Goal: Task Accomplishment & Management: Manage account settings

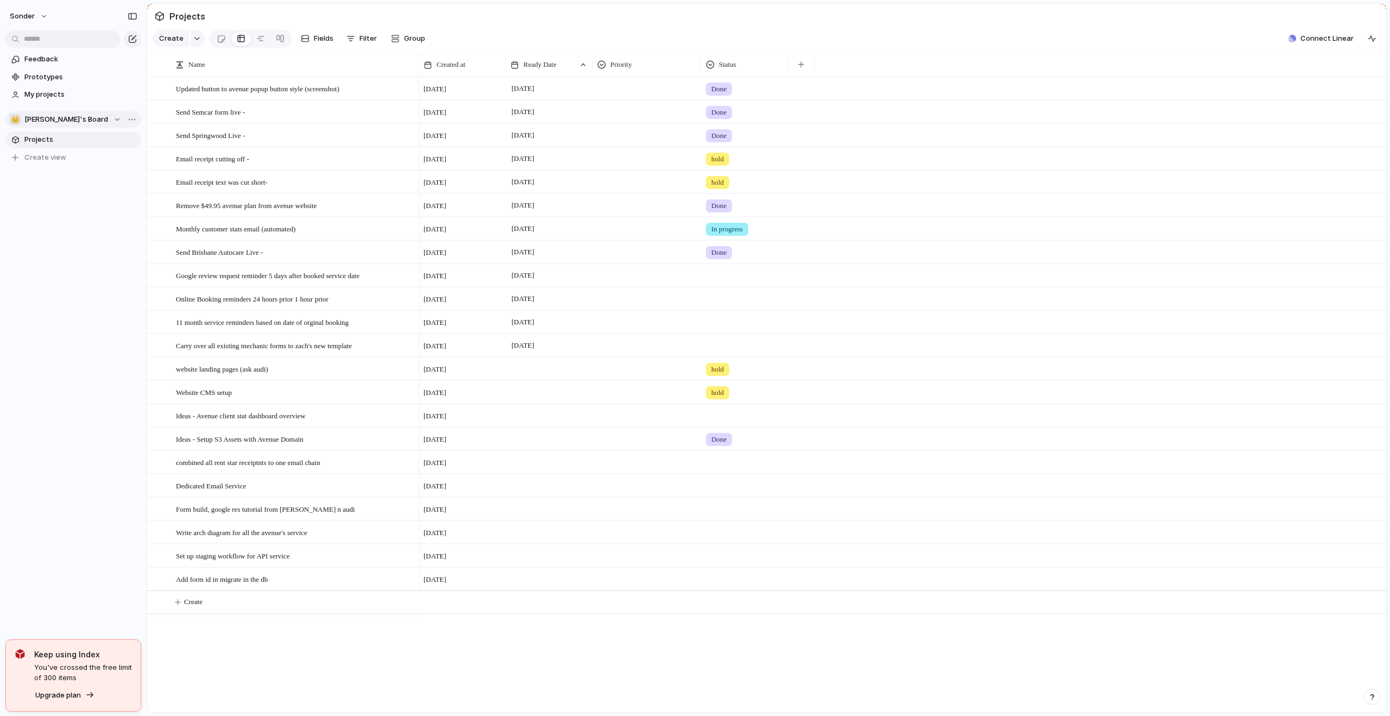
click at [74, 120] on div "👑 [PERSON_NAME]'s Board" at bounding box center [65, 119] width 111 height 11
click at [62, 231] on span "Audi's Board" at bounding box center [55, 228] width 43 height 11
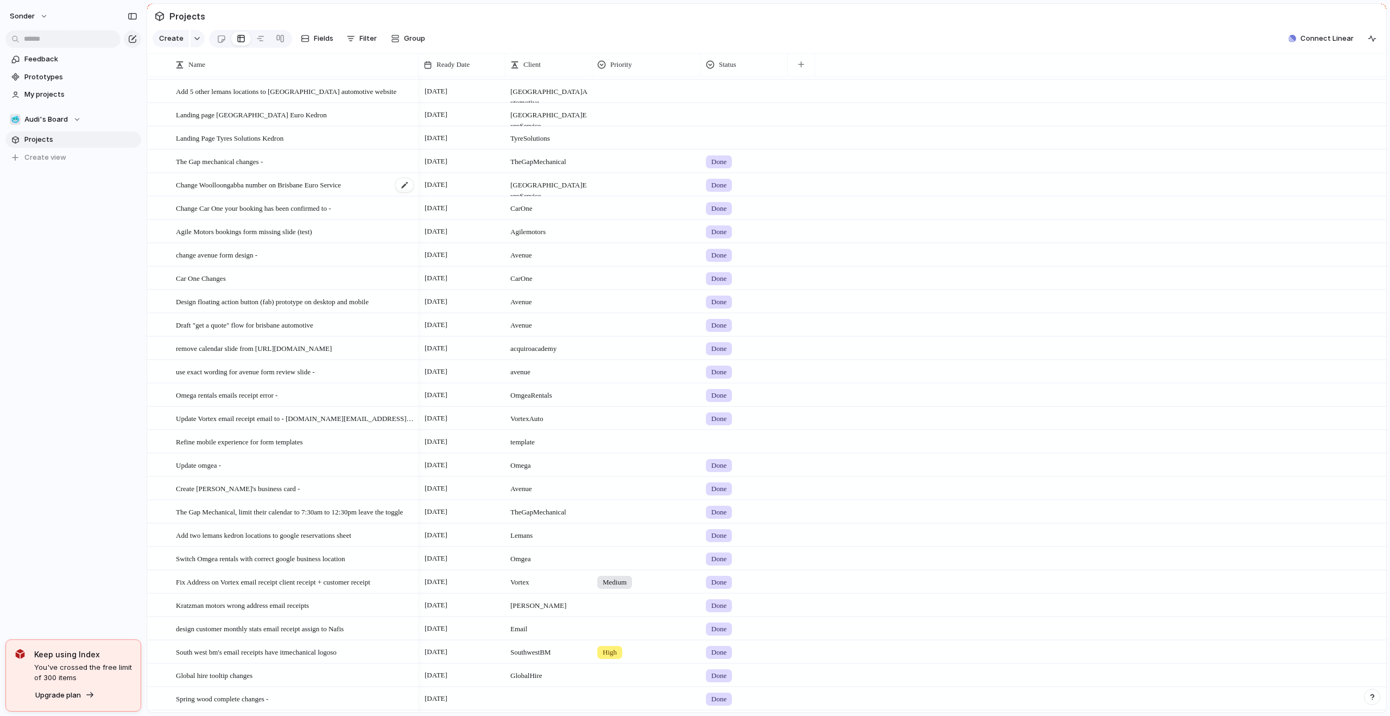
scroll to position [1958, 0]
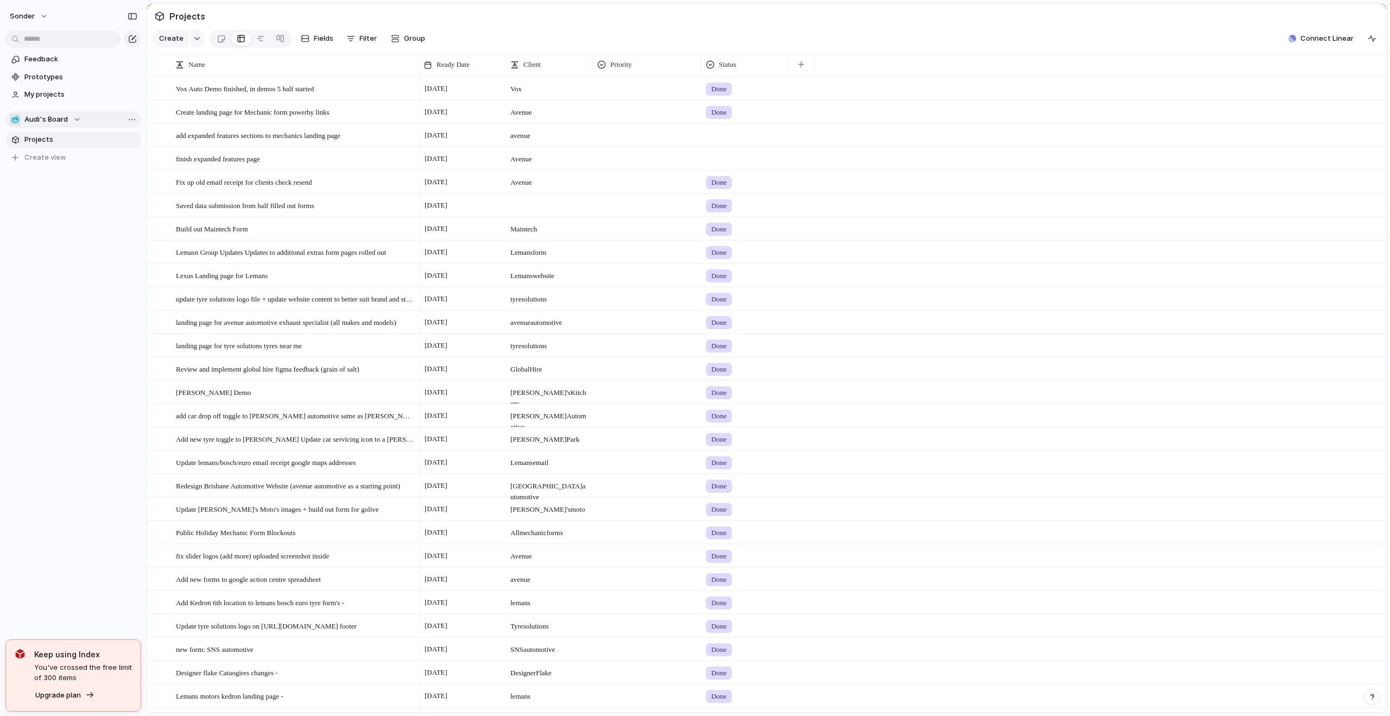
click at [53, 126] on button "🥶 Audi's Board" at bounding box center [73, 119] width 136 height 16
click at [63, 180] on span "[PERSON_NAME]'s Board" at bounding box center [76, 177] width 84 height 11
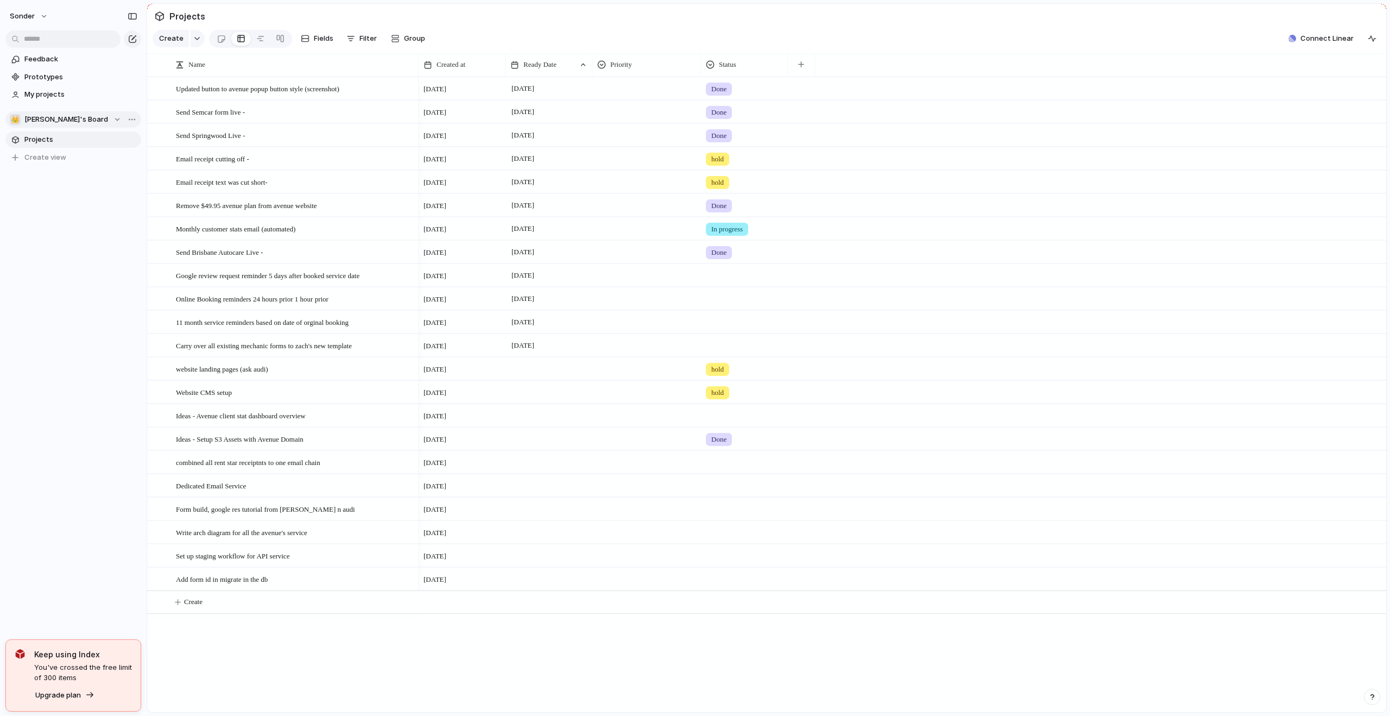
click at [56, 119] on span "[PERSON_NAME]'s Board" at bounding box center [66, 119] width 84 height 11
click at [59, 390] on div "Recent 🥶 Audi's Board 💅 [PERSON_NAME] 🛠️ Form Builds Teams 🚀 Avenue 👑 [PERSON_N…" at bounding box center [695, 358] width 1390 height 716
click at [59, 121] on span "[PERSON_NAME]'s Board" at bounding box center [66, 119] width 84 height 11
click at [59, 121] on div "Recent 🥶 Audi's Board 💅 [PERSON_NAME] 🛠️ Form Builds Teams 🚀 Avenue 👑 [PERSON_N…" at bounding box center [695, 358] width 1390 height 716
click at [43, 19] on button "sonder" at bounding box center [29, 16] width 49 height 17
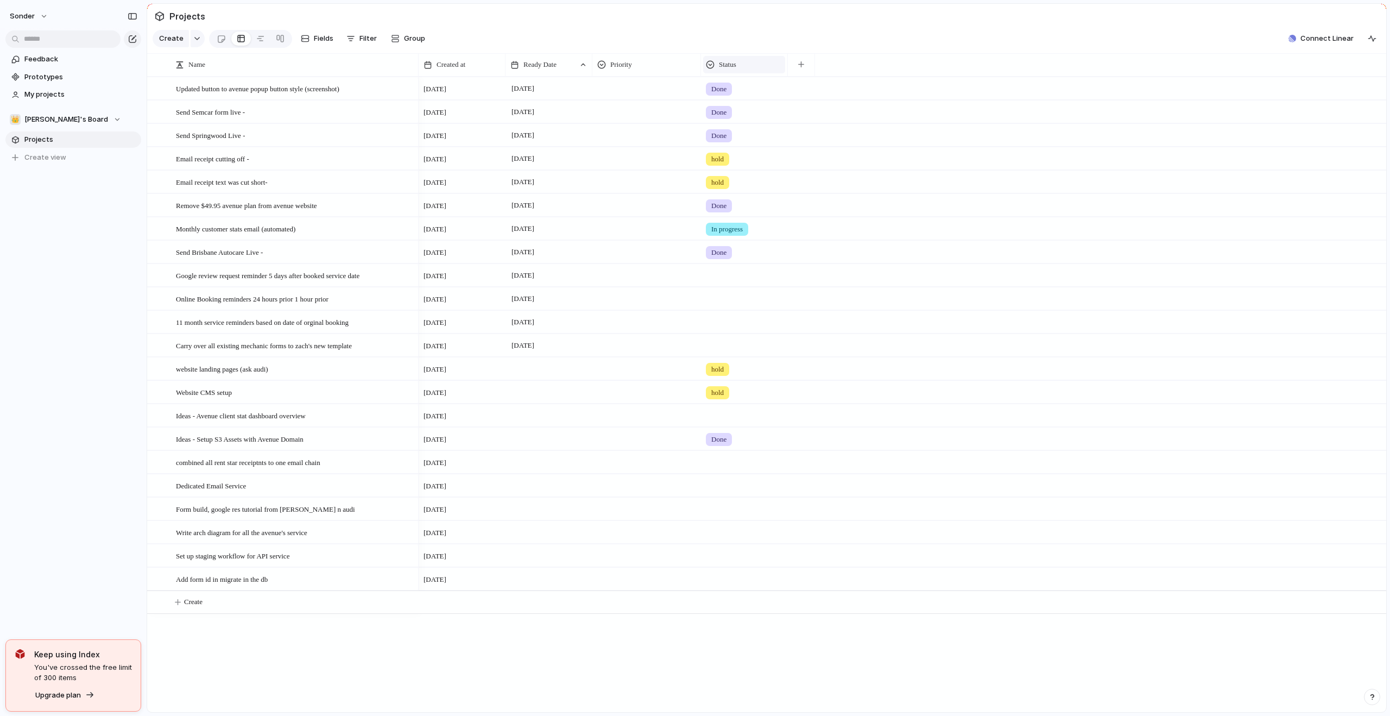
click at [715, 70] on div "Status" at bounding box center [744, 64] width 77 height 11
click at [902, 202] on div "Modify Hide Sort ascending Sort descending" at bounding box center [695, 358] width 1390 height 716
click at [719, 164] on span "hold" at bounding box center [717, 159] width 12 height 11
click at [736, 232] on div "Done" at bounding box center [722, 230] width 29 height 13
click at [729, 185] on div "hold" at bounding box center [717, 182] width 23 height 13
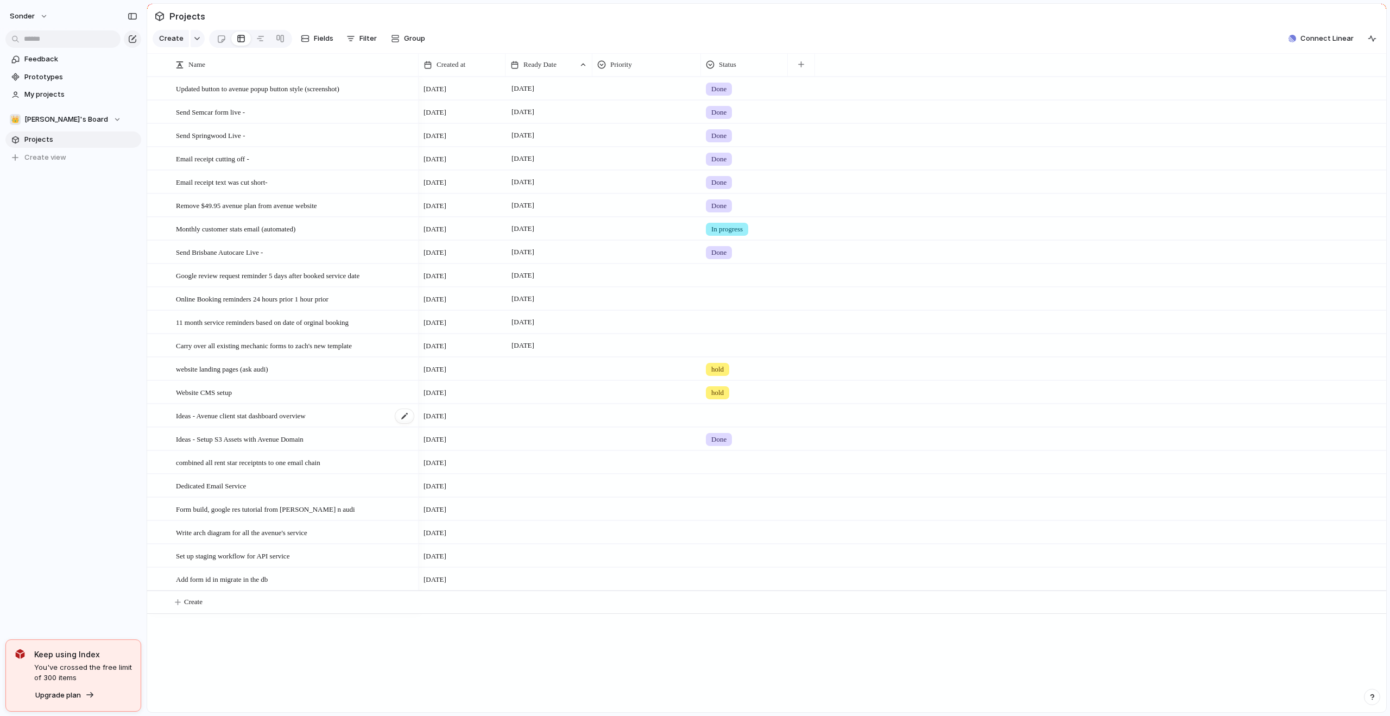
click at [349, 427] on div "Ideas - Avenue client stat dashboard overview" at bounding box center [295, 416] width 239 height 22
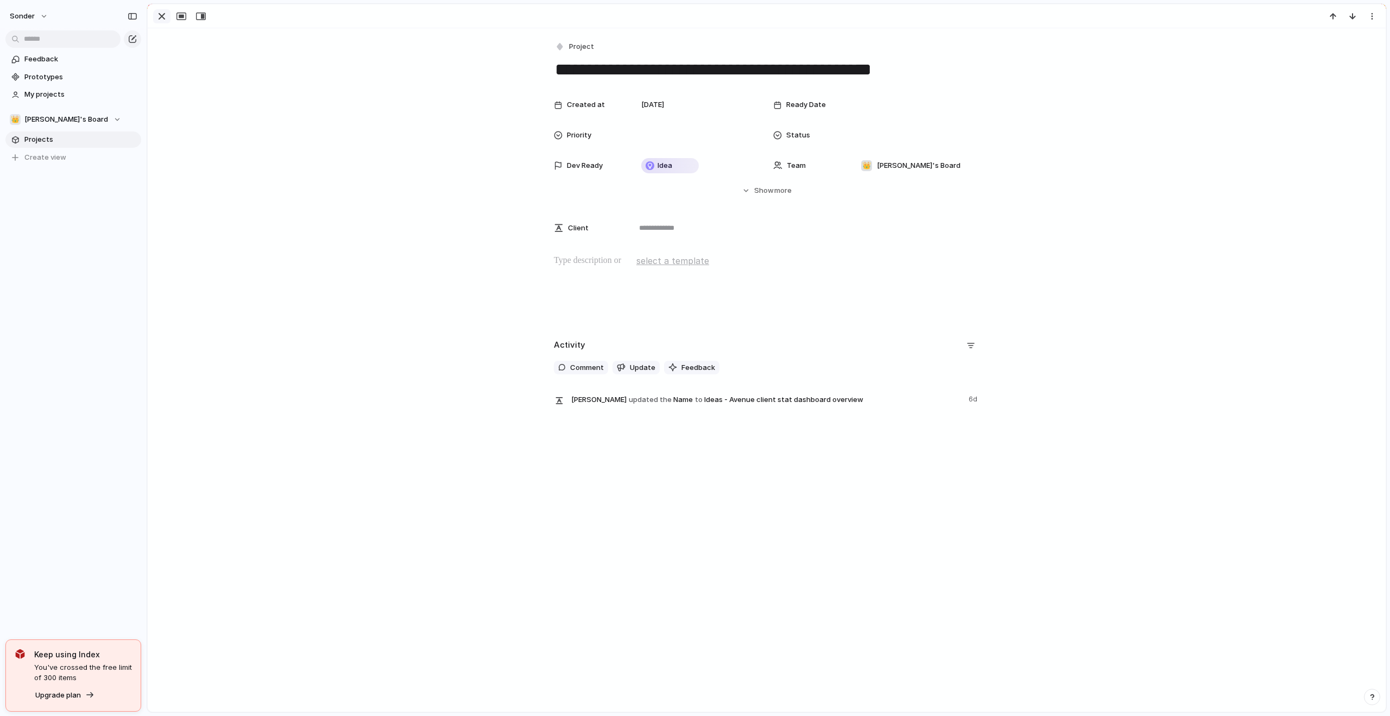
click at [156, 22] on div "button" at bounding box center [161, 16] width 13 height 13
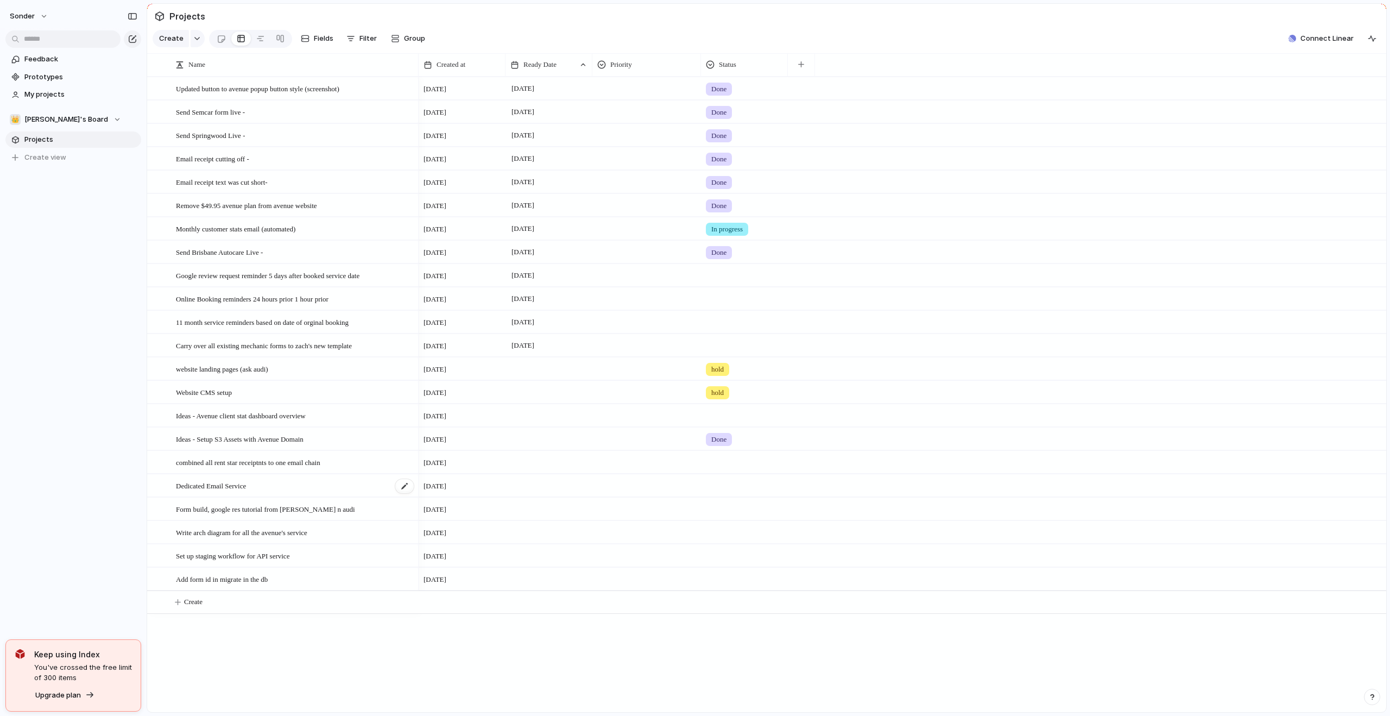
click at [221, 491] on span "Dedicated Email Service" at bounding box center [211, 485] width 70 height 12
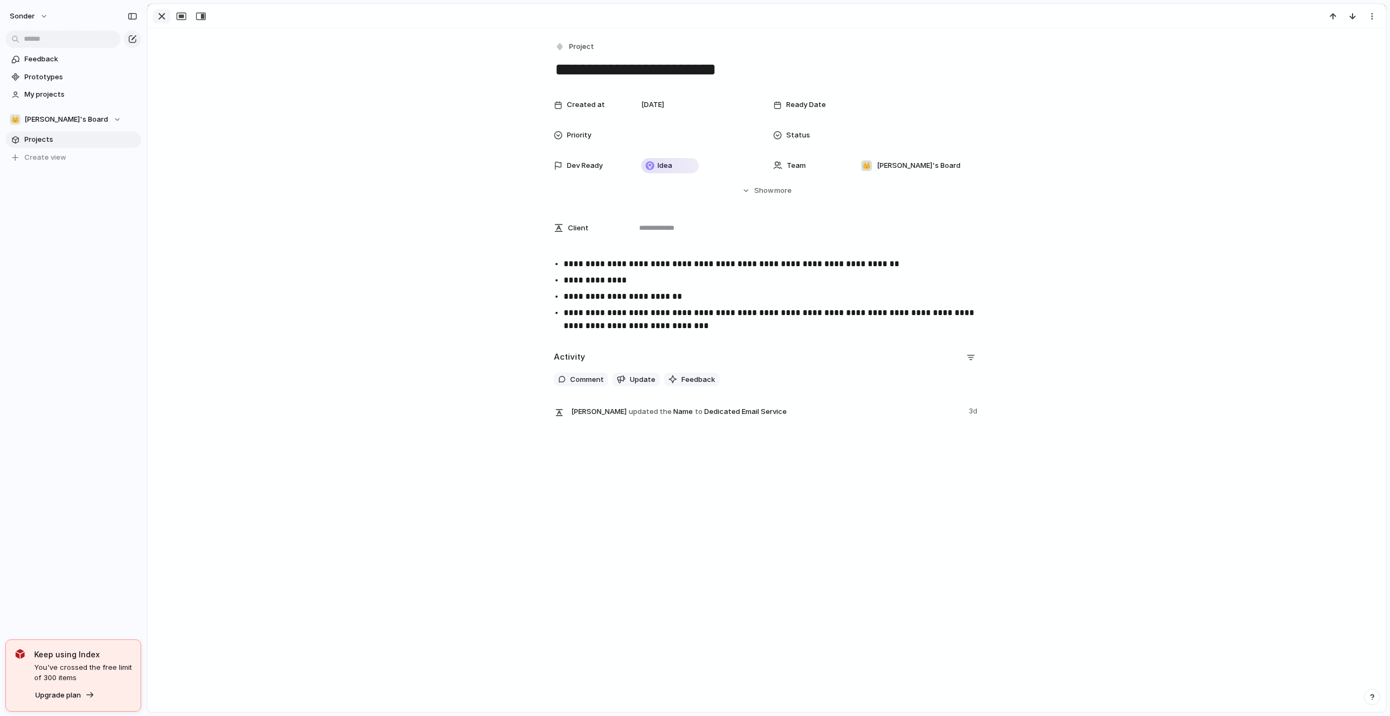
click at [161, 22] on div "button" at bounding box center [161, 16] width 13 height 13
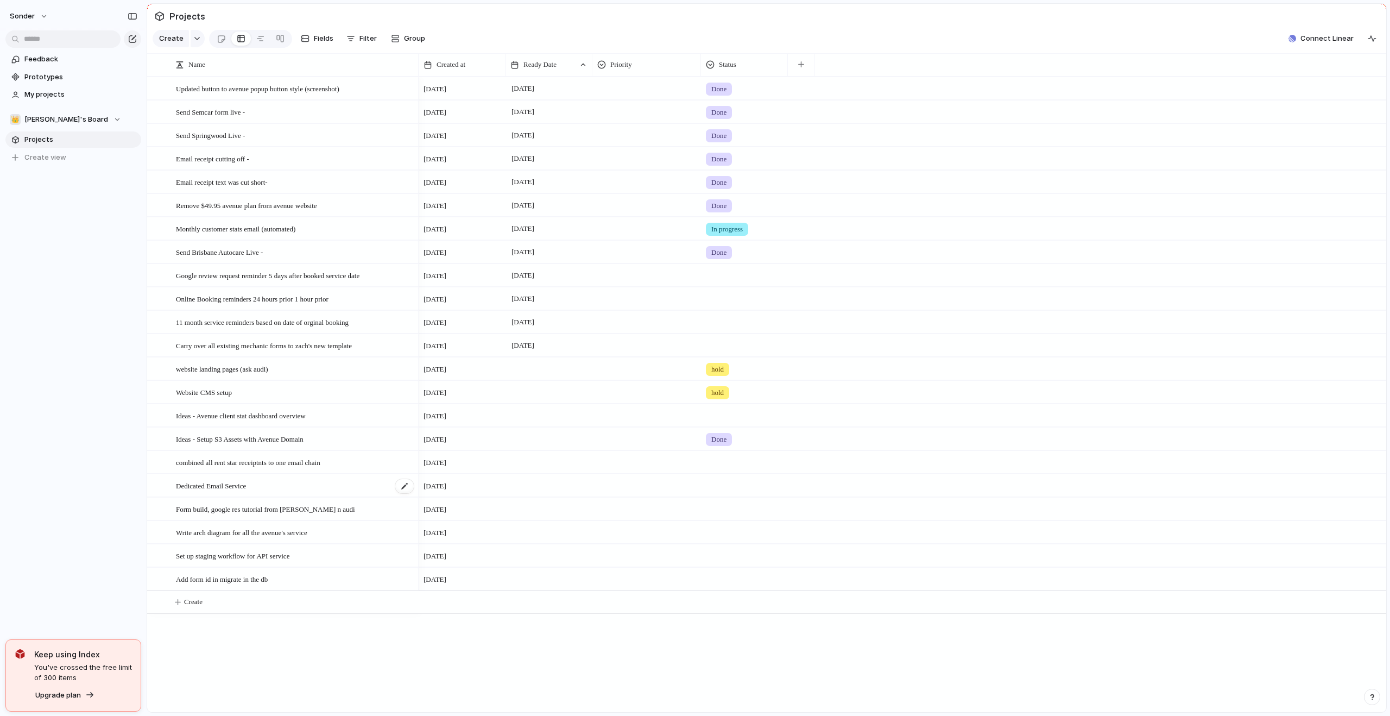
click at [241, 491] on span "Dedicated Email Service" at bounding box center [211, 485] width 70 height 12
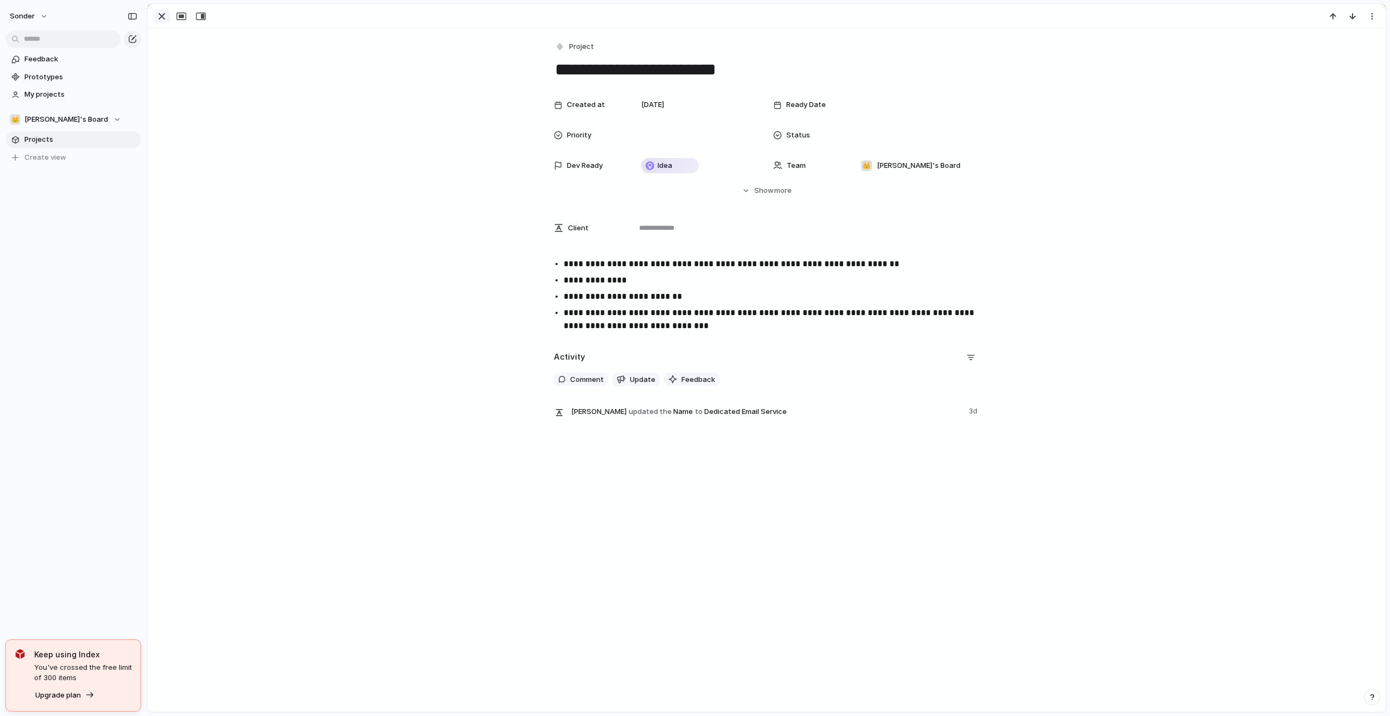
click at [157, 15] on div "button" at bounding box center [161, 16] width 13 height 13
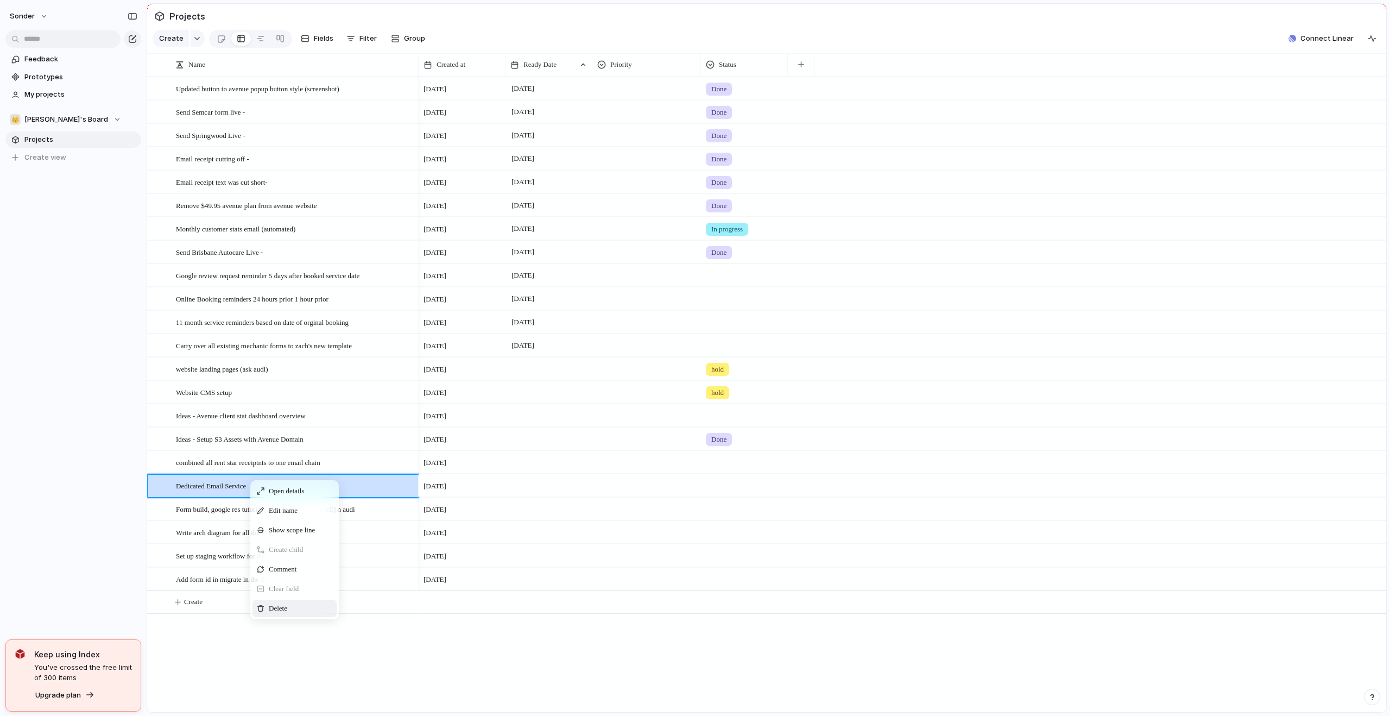
click at [286, 610] on div "Delete" at bounding box center [295, 607] width 84 height 17
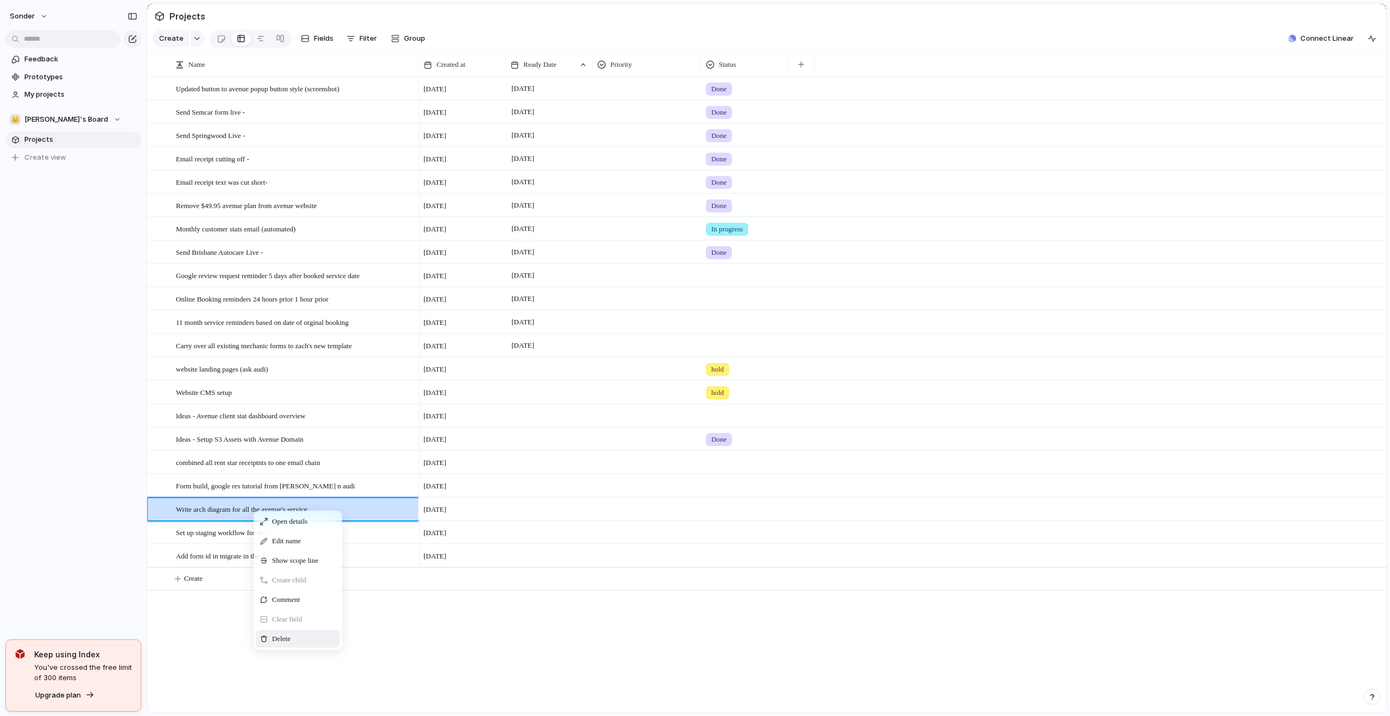
click at [299, 644] on span "Context Menu" at bounding box center [296, 638] width 4 height 11
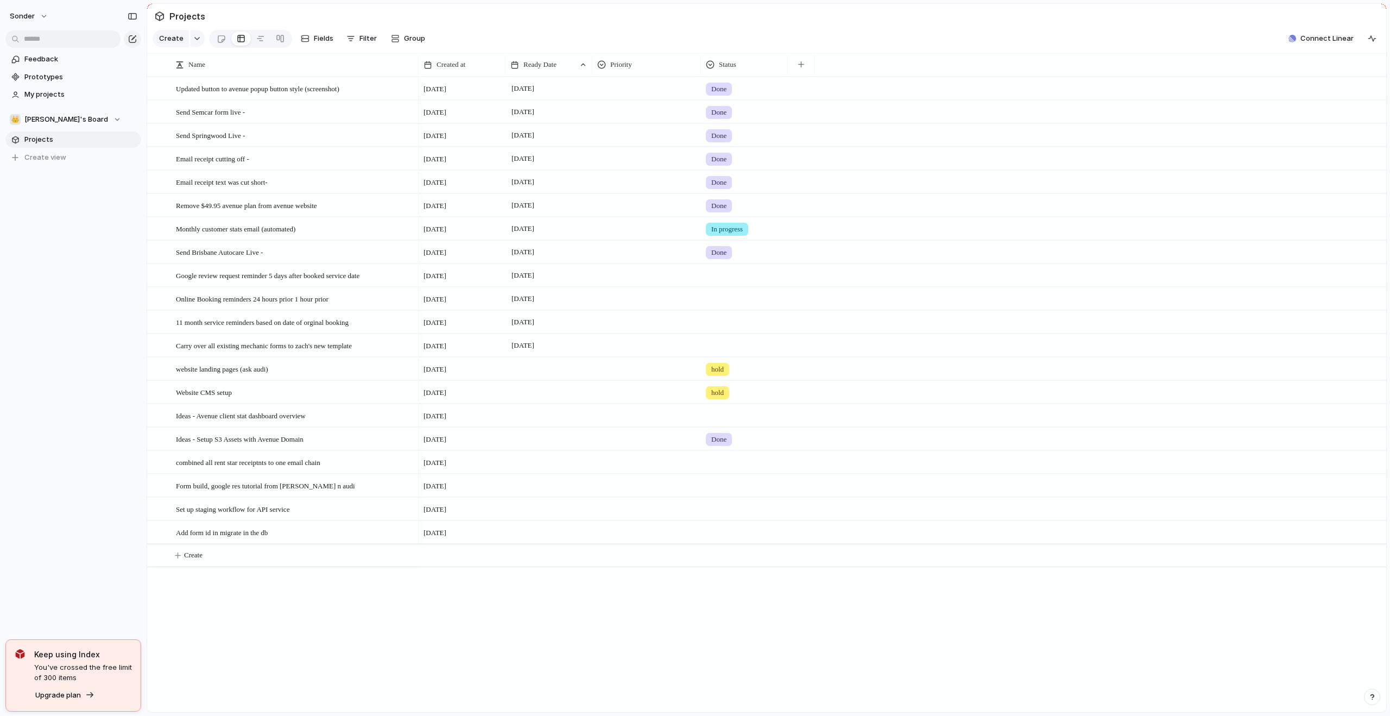
click at [630, 279] on div at bounding box center [647, 273] width 108 height 18
click at [739, 296] on div "Urgent Medium High Low" at bounding box center [695, 358] width 1390 height 716
click at [642, 236] on div at bounding box center [647, 227] width 108 height 18
click at [629, 324] on li "High" at bounding box center [639, 319] width 89 height 18
click at [635, 282] on div at bounding box center [647, 273] width 108 height 18
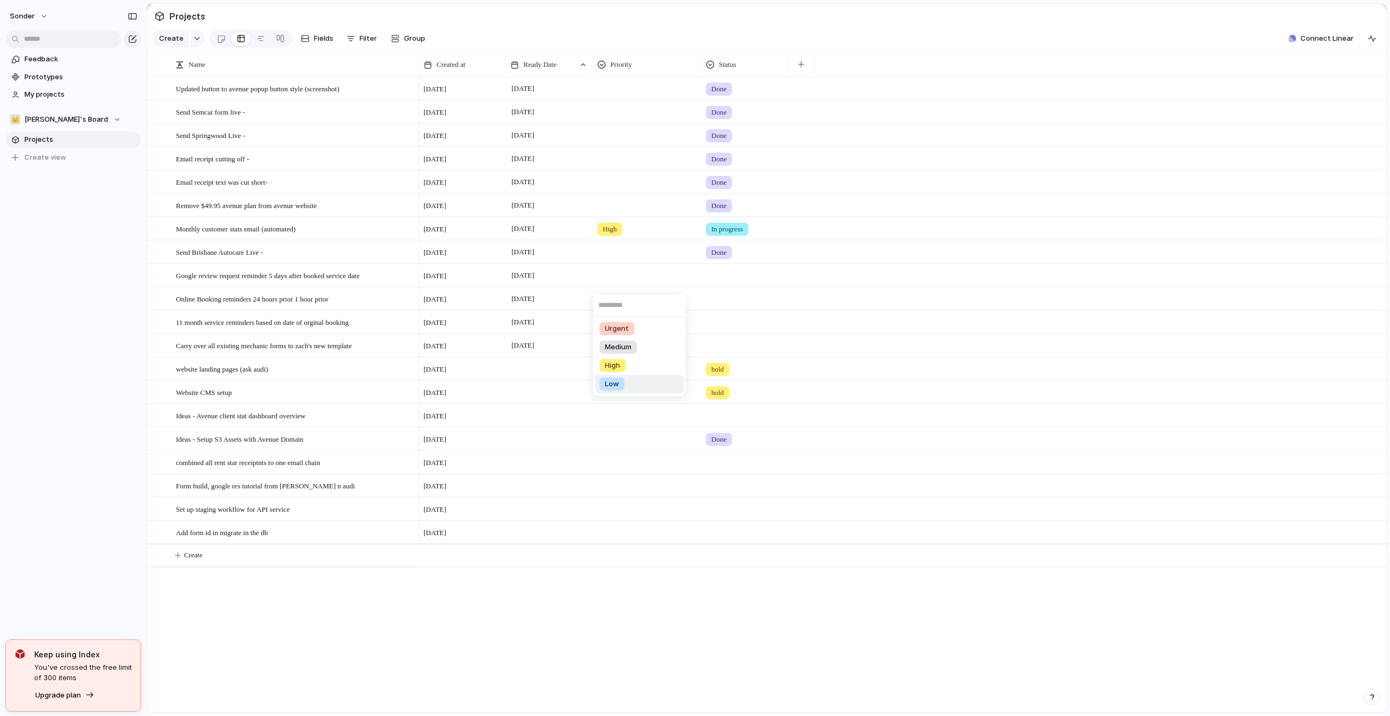
click at [637, 541] on div "Urgent Medium High Low" at bounding box center [695, 358] width 1390 height 716
click at [635, 539] on div at bounding box center [647, 530] width 108 height 18
click at [633, 608] on div "Medium" at bounding box center [617, 603] width 37 height 13
click at [623, 516] on div at bounding box center [647, 507] width 108 height 18
click at [626, 613] on li "Low" at bounding box center [639, 617] width 89 height 18
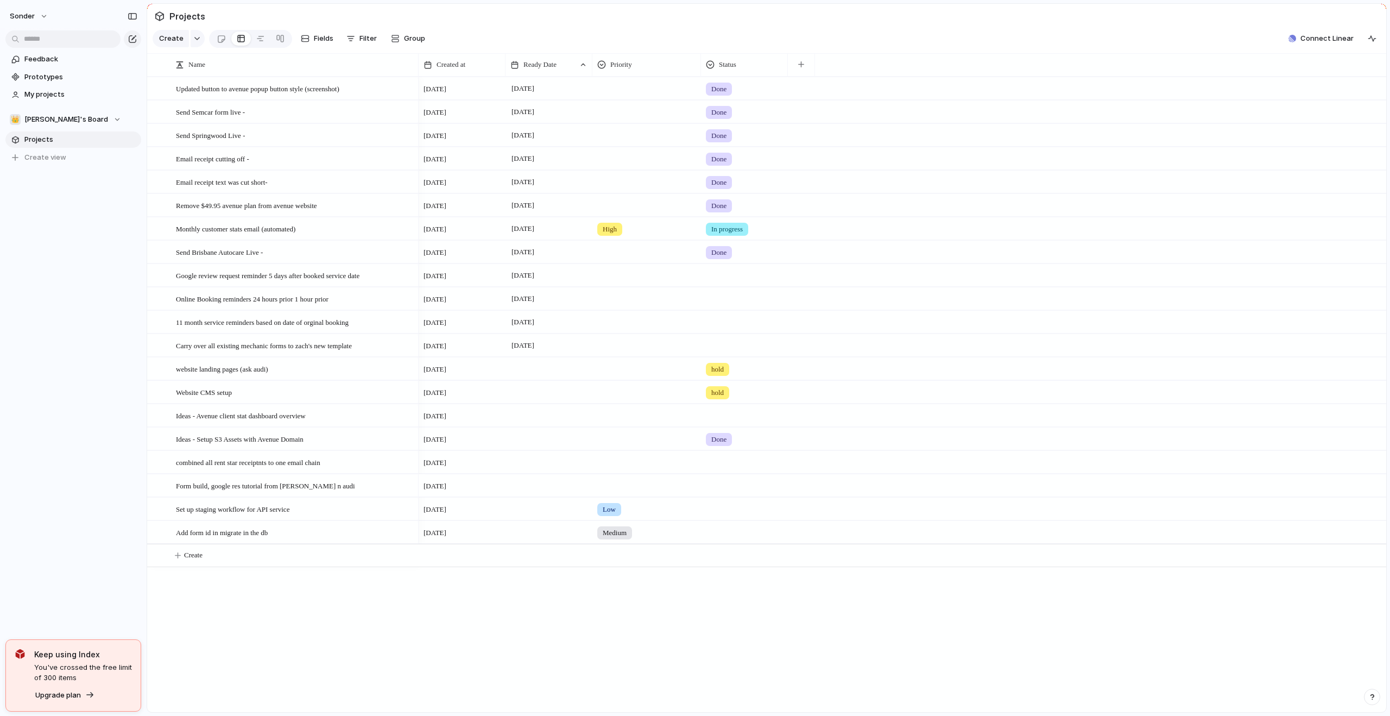
click at [620, 491] on div at bounding box center [647, 484] width 108 height 18
click at [605, 594] on span "Low" at bounding box center [612, 594] width 14 height 11
click at [627, 493] on div "Low" at bounding box center [647, 484] width 108 height 18
click at [741, 525] on div "Urgent Medium High Low No Priority" at bounding box center [695, 358] width 1390 height 716
click at [630, 493] on div "Low" at bounding box center [647, 484] width 108 height 18
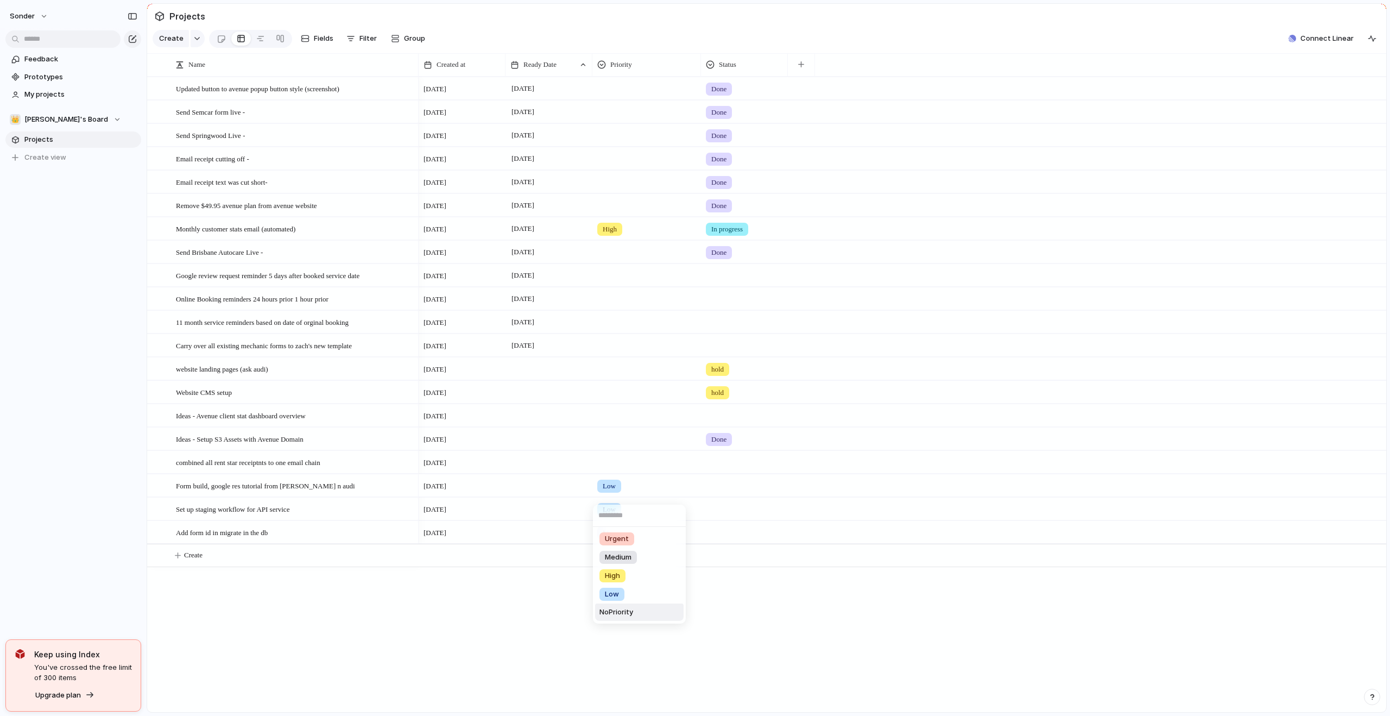
click at [624, 614] on span "No Priority" at bounding box center [616, 612] width 34 height 11
click at [626, 514] on div "Low" at bounding box center [647, 507] width 108 height 18
click at [618, 635] on span "No Priority" at bounding box center [616, 635] width 34 height 11
click at [635, 230] on div "High" at bounding box center [647, 227] width 108 height 18
click at [629, 351] on span "No Priority" at bounding box center [616, 355] width 34 height 11
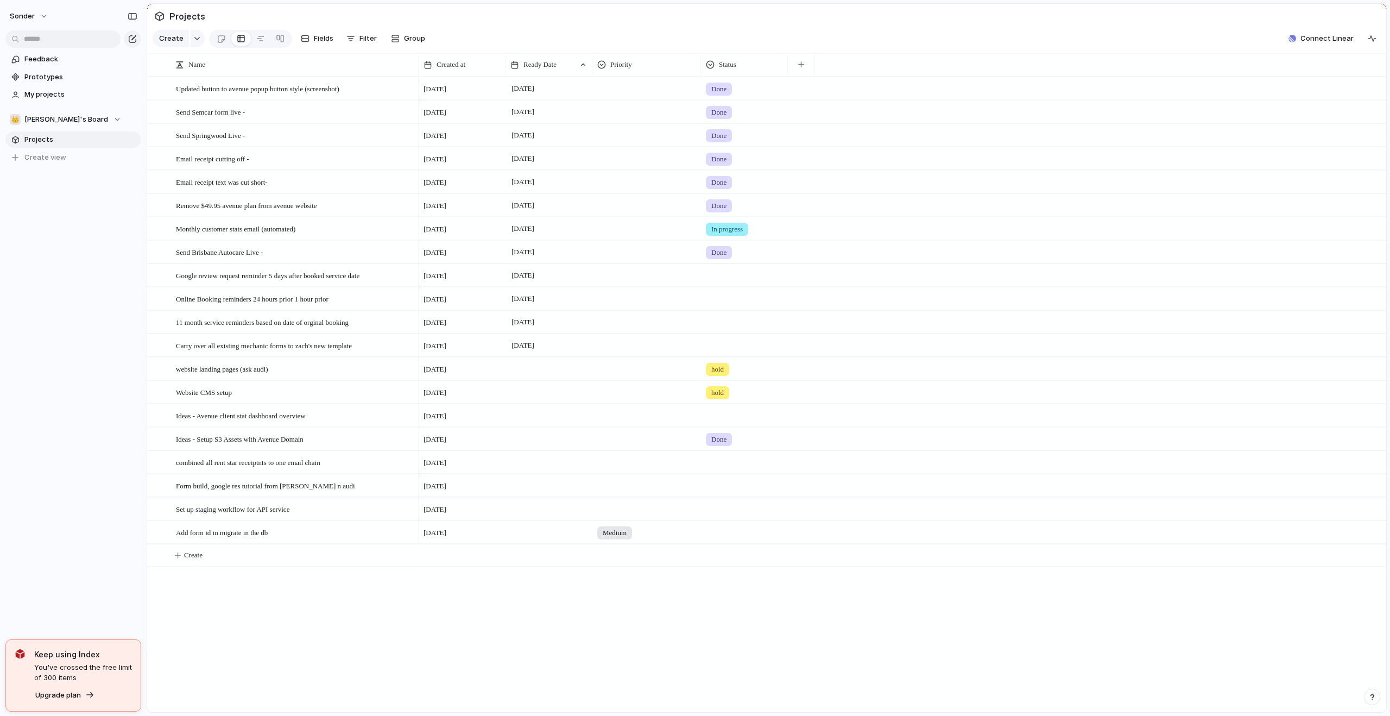
click at [620, 535] on span "Medium" at bounding box center [615, 532] width 24 height 11
click at [633, 655] on span "No Priority" at bounding box center [616, 658] width 34 height 11
